Goal: Transaction & Acquisition: Purchase product/service

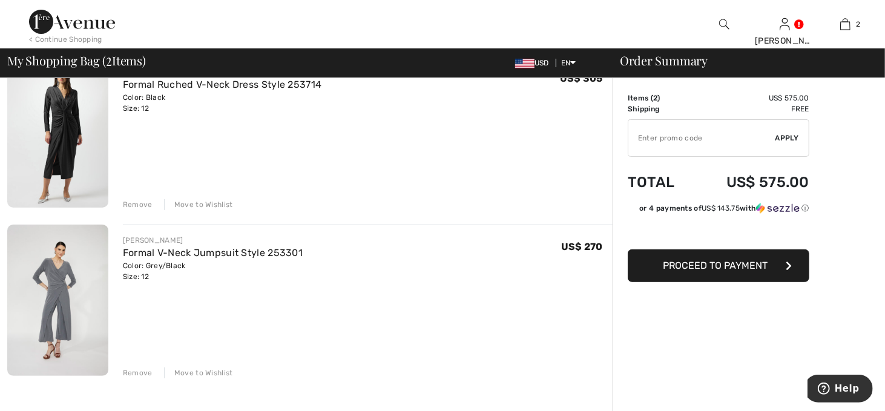
click at [200, 101] on div "Color: Black Size: 12" at bounding box center [222, 103] width 199 height 22
click at [57, 126] on img at bounding box center [57, 131] width 101 height 151
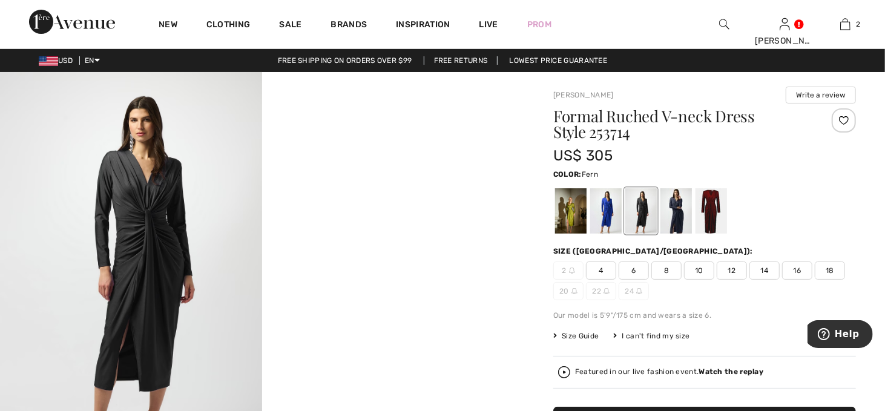
click at [571, 209] on div at bounding box center [570, 210] width 31 height 45
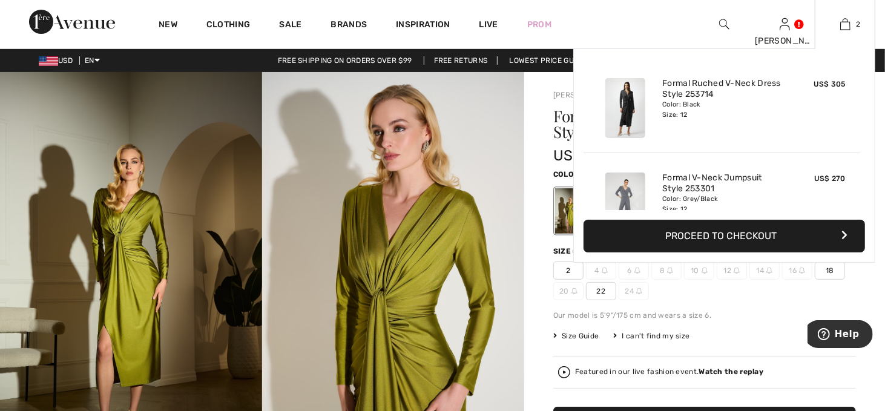
click at [696, 103] on div "Color: Black Size: 12" at bounding box center [721, 109] width 119 height 19
click at [840, 17] on img at bounding box center [845, 24] width 10 height 15
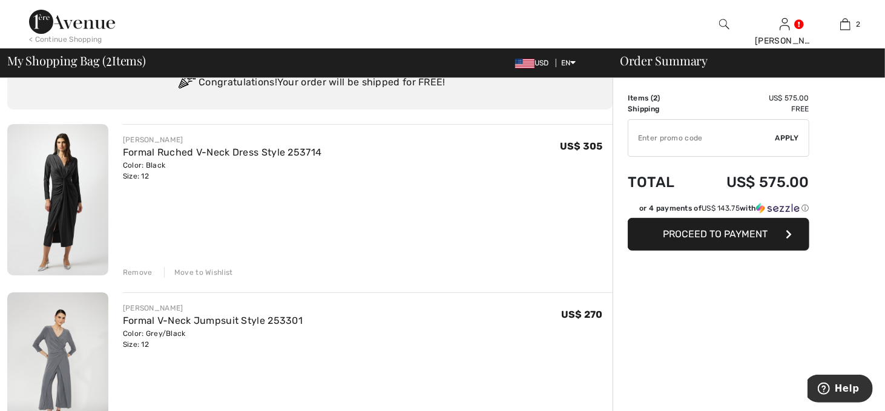
scroll to position [61, 0]
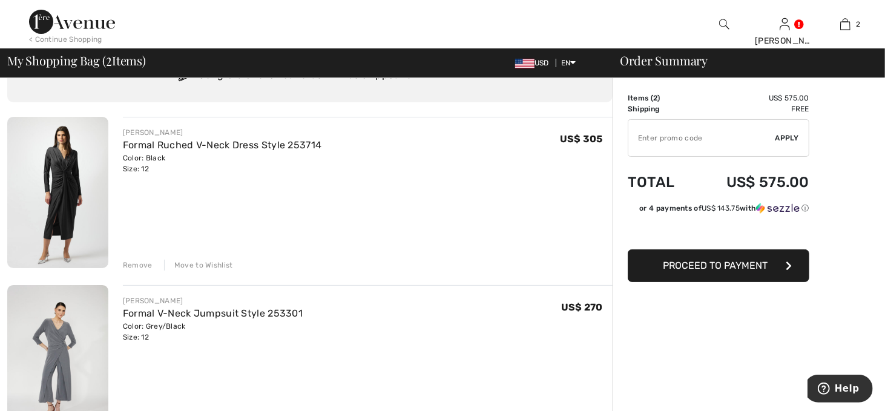
click at [144, 261] on div "Remove" at bounding box center [138, 265] width 30 height 11
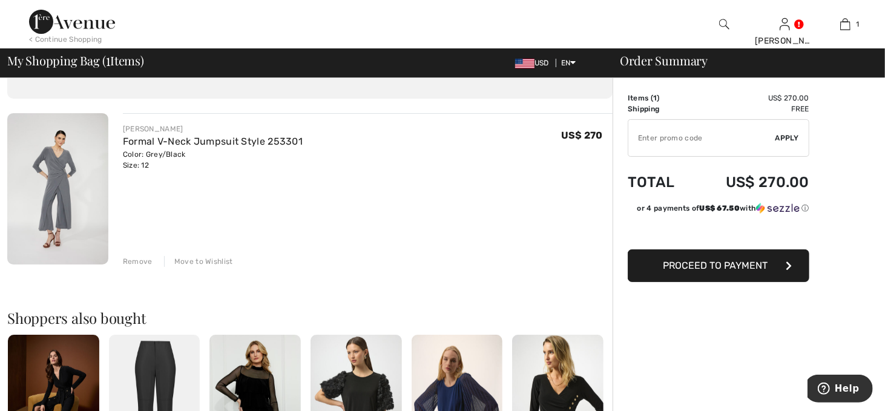
scroll to position [44, 0]
